Goal: Task Accomplishment & Management: Manage account settings

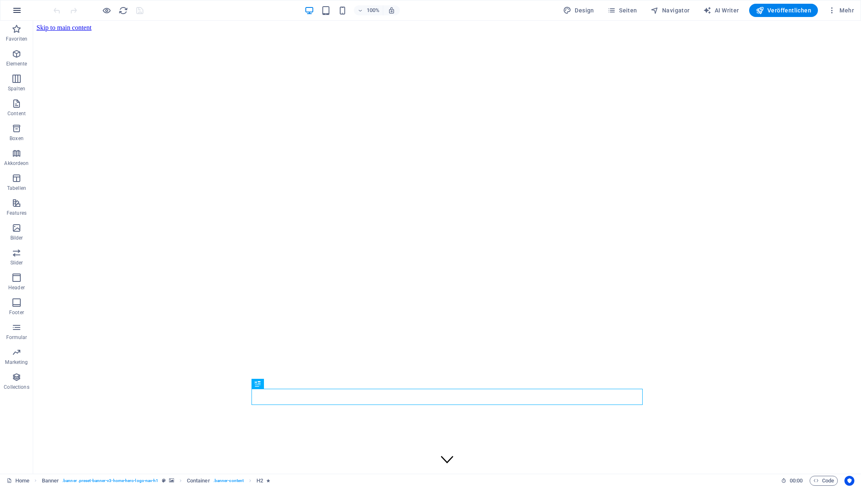
click at [15, 5] on button "button" at bounding box center [17, 10] width 20 height 20
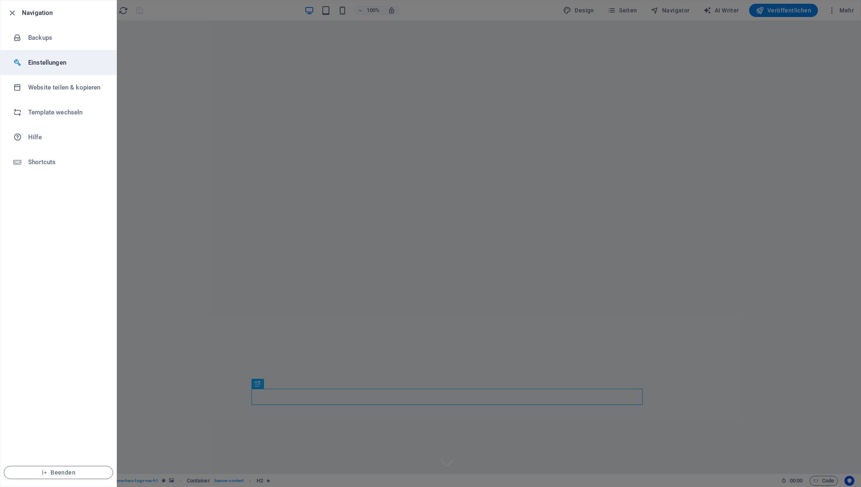
click at [39, 64] on h6 "Einstellungen" at bounding box center [66, 63] width 77 height 10
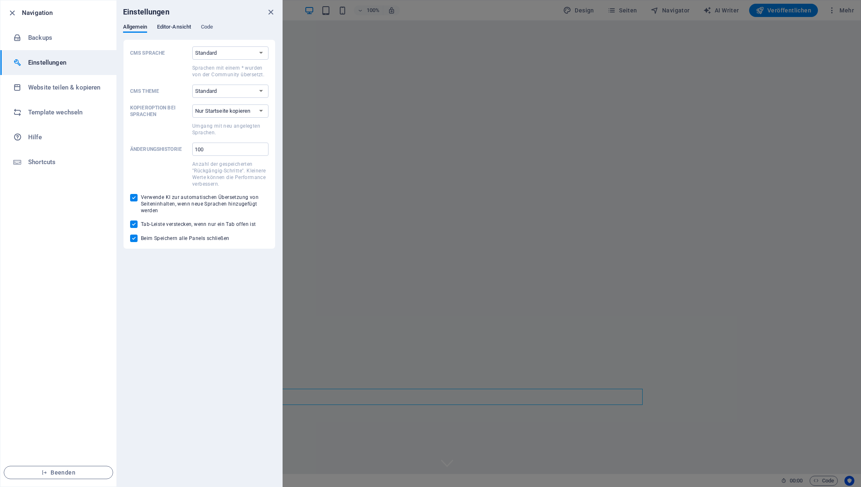
drag, startPoint x: 170, startPoint y: 26, endPoint x: 179, endPoint y: 26, distance: 8.3
click at [170, 26] on span "Editor-Ansicht" at bounding box center [174, 28] width 34 height 12
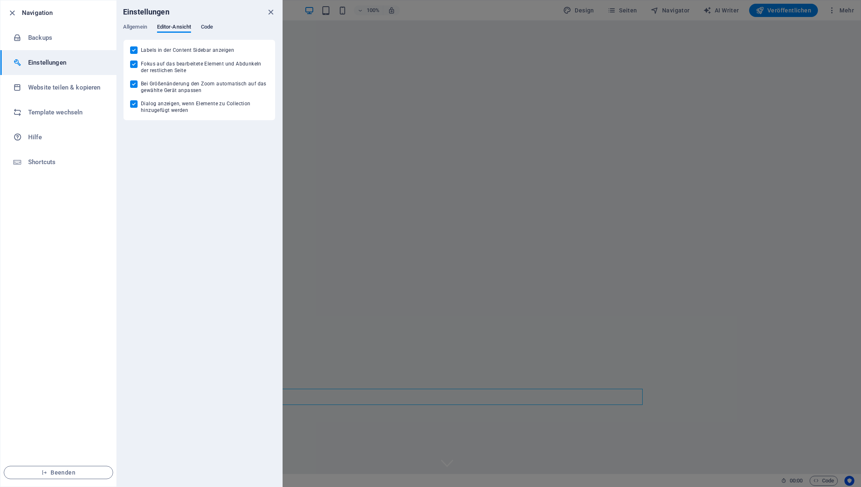
click at [208, 27] on span "Code" at bounding box center [207, 28] width 12 height 12
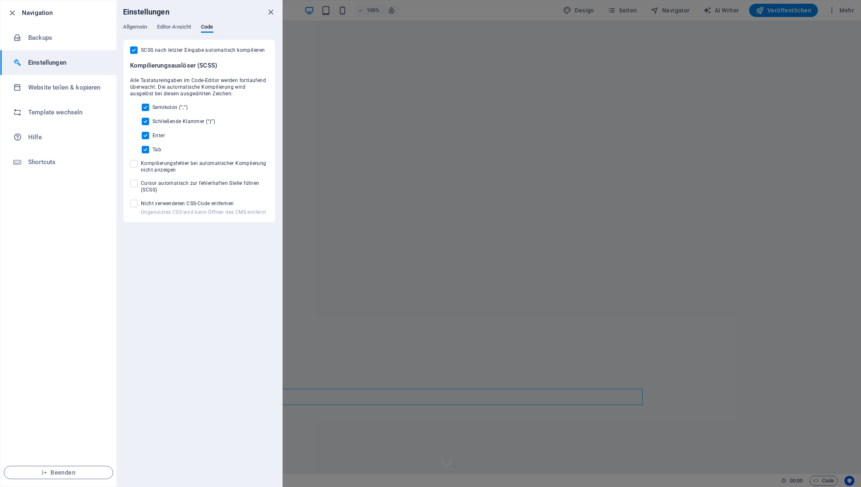
drag, startPoint x: 272, startPoint y: 10, endPoint x: 256, endPoint y: 18, distance: 18.2
click at [272, 10] on icon "close" at bounding box center [271, 12] width 10 height 10
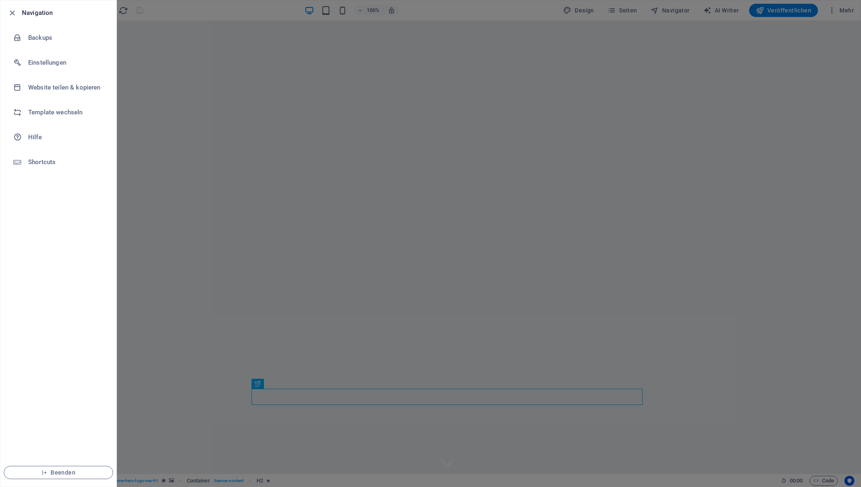
click at [842, 11] on div at bounding box center [430, 243] width 861 height 487
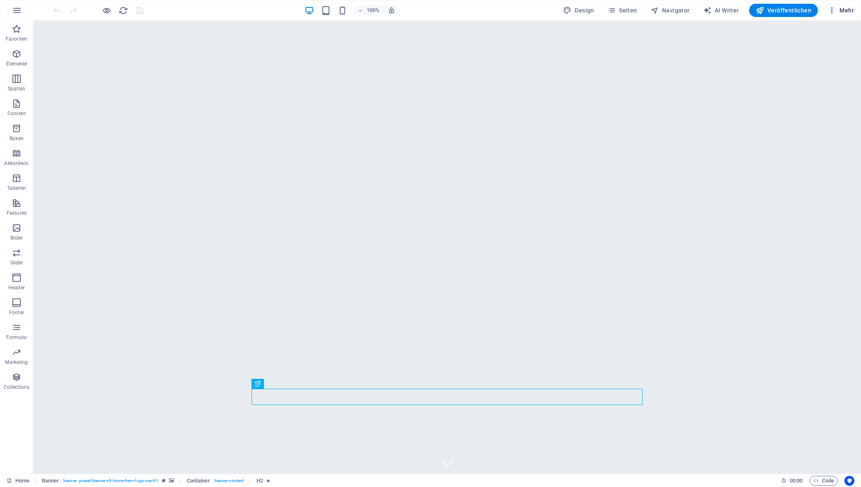
click at [842, 11] on span "Mehr" at bounding box center [841, 10] width 26 height 8
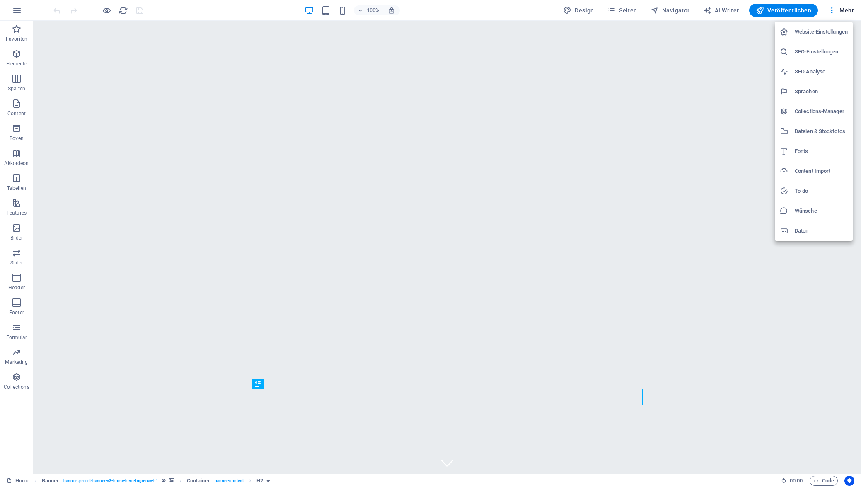
drag, startPoint x: 799, startPoint y: 227, endPoint x: 803, endPoint y: 227, distance: 4.6
click at [799, 227] on h6 "Daten" at bounding box center [820, 231] width 53 height 10
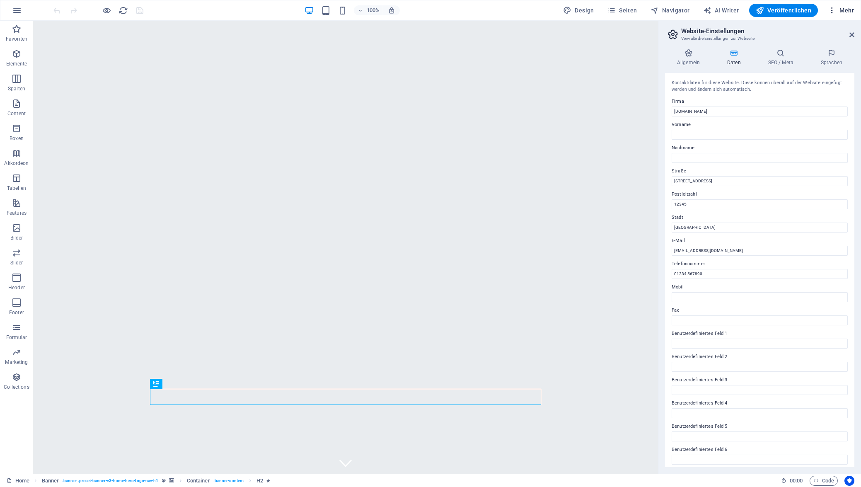
drag, startPoint x: 852, startPoint y: 33, endPoint x: 835, endPoint y: 16, distance: 23.7
click at [852, 33] on icon at bounding box center [851, 34] width 5 height 7
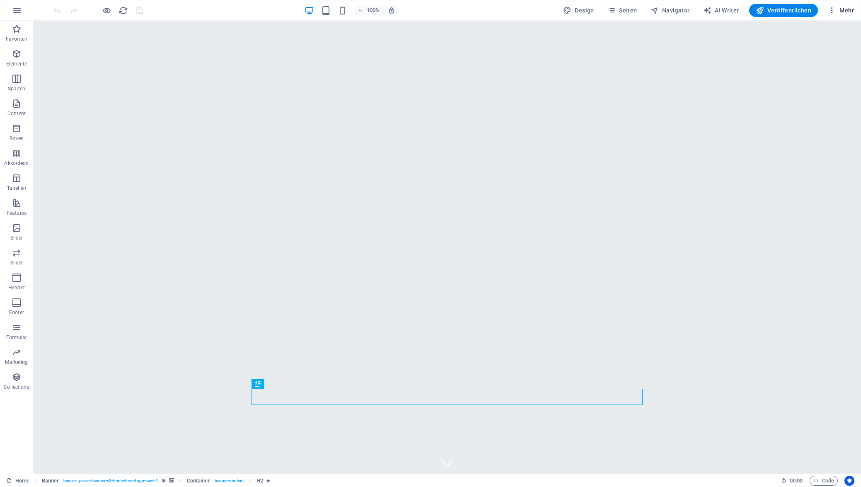
click at [833, 10] on icon "button" at bounding box center [832, 10] width 8 height 8
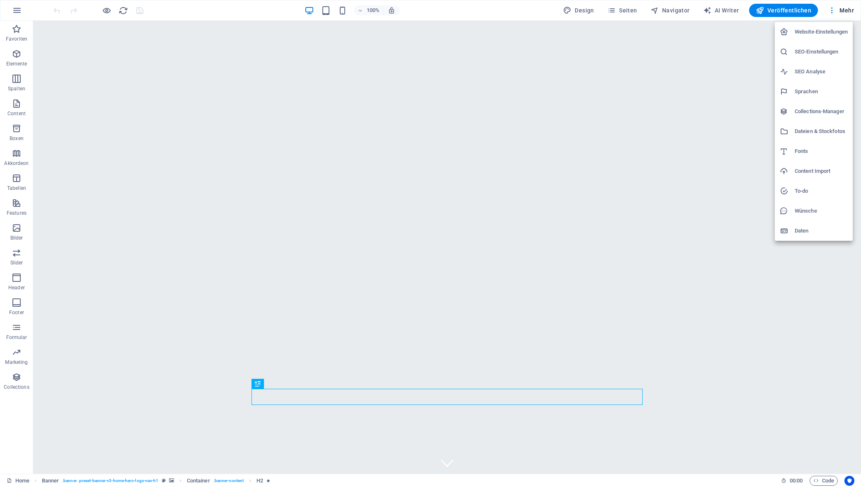
click at [713, 82] on div at bounding box center [430, 243] width 861 height 487
